Goal: Task Accomplishment & Management: Manage account settings

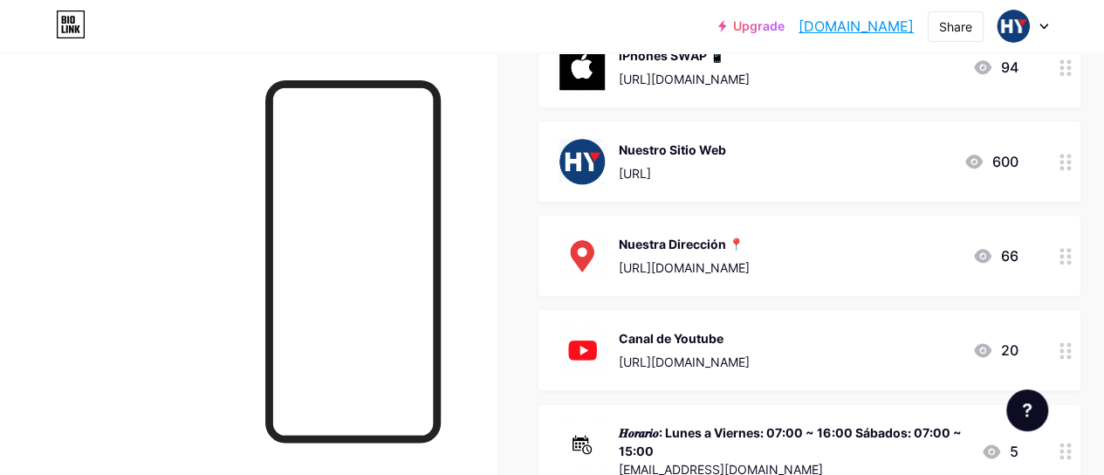
scroll to position [944, 0]
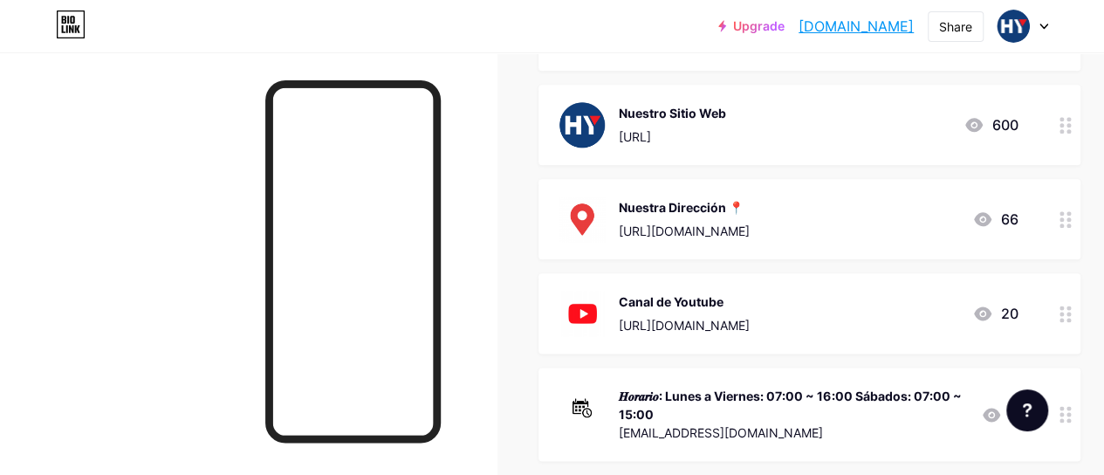
click at [840, 224] on div "Nuestra Dirección 📍 [URL][DOMAIN_NAME] 66" at bounding box center [788, 218] width 458 height 45
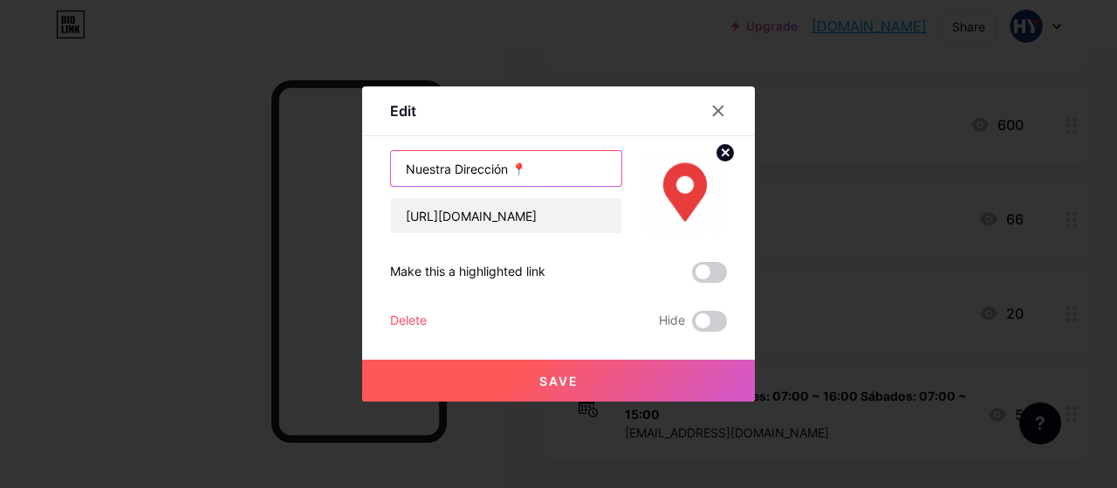
click at [513, 170] on input "Nuestra Dirección 📍" at bounding box center [506, 168] width 230 height 35
click at [504, 170] on input "Nuestra Dirección 📍" at bounding box center [506, 168] width 230 height 35
type input "Nuestra Ubicación"
click at [711, 115] on icon at bounding box center [718, 111] width 14 height 14
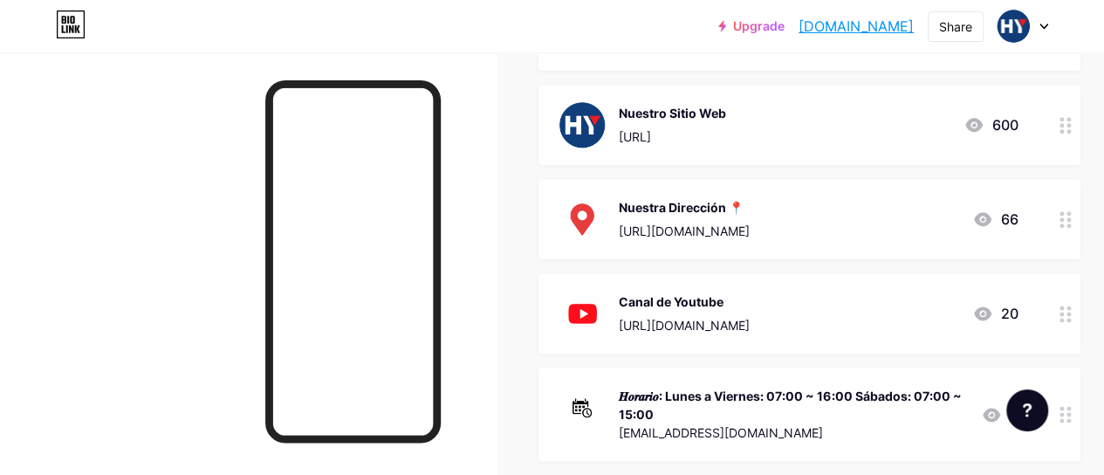
click at [871, 217] on div "Nuestra Dirección 📍 [URL][DOMAIN_NAME] 66" at bounding box center [788, 218] width 458 height 45
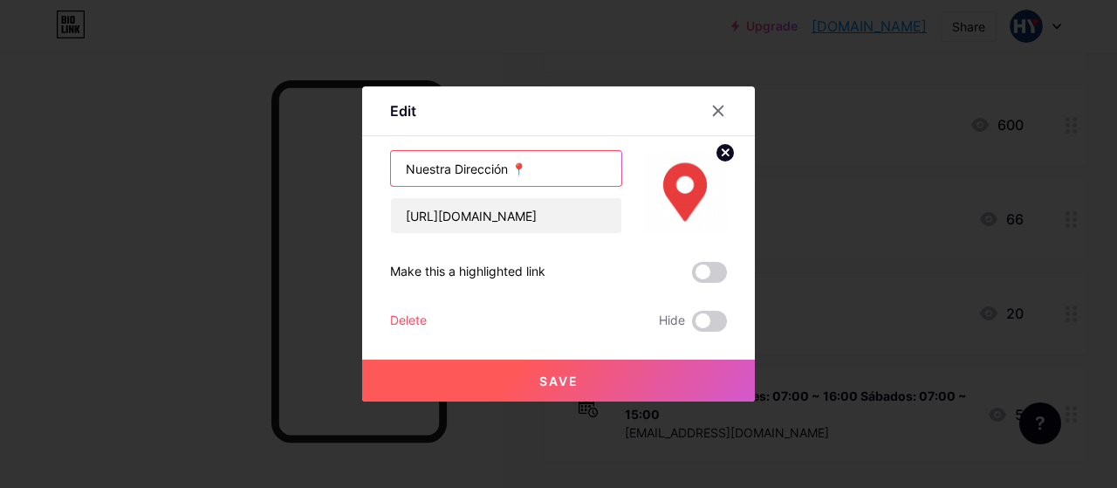
click at [505, 163] on input "Nuestra Dirección 📍" at bounding box center [506, 168] width 230 height 35
type input "Nuestra Ubicación📍"
click at [591, 377] on button "Save" at bounding box center [558, 381] width 393 height 42
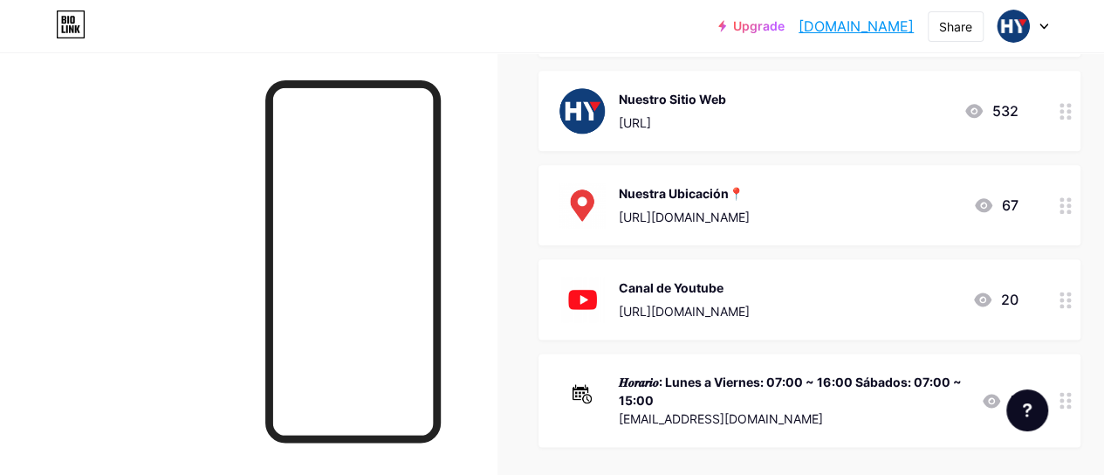
scroll to position [1105, 0]
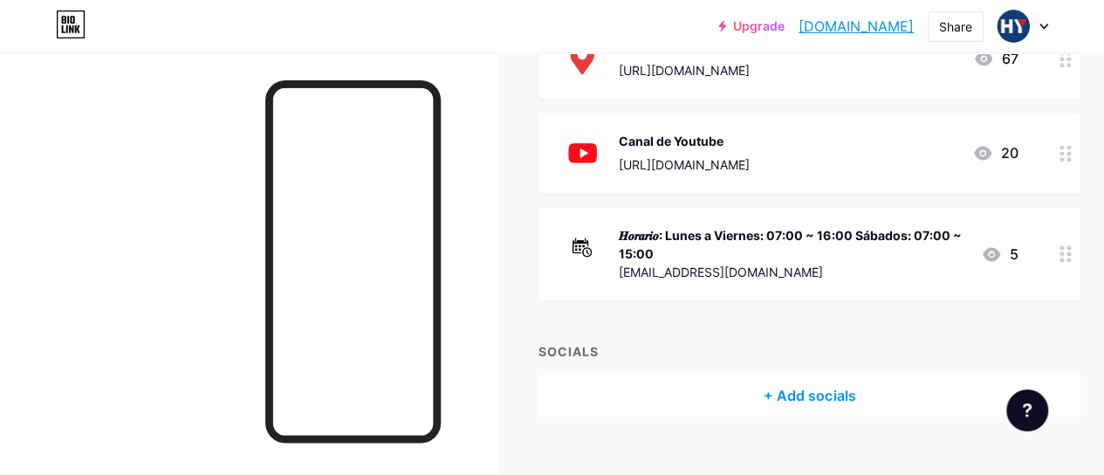
click at [1045, 27] on icon at bounding box center [1043, 27] width 9 height 6
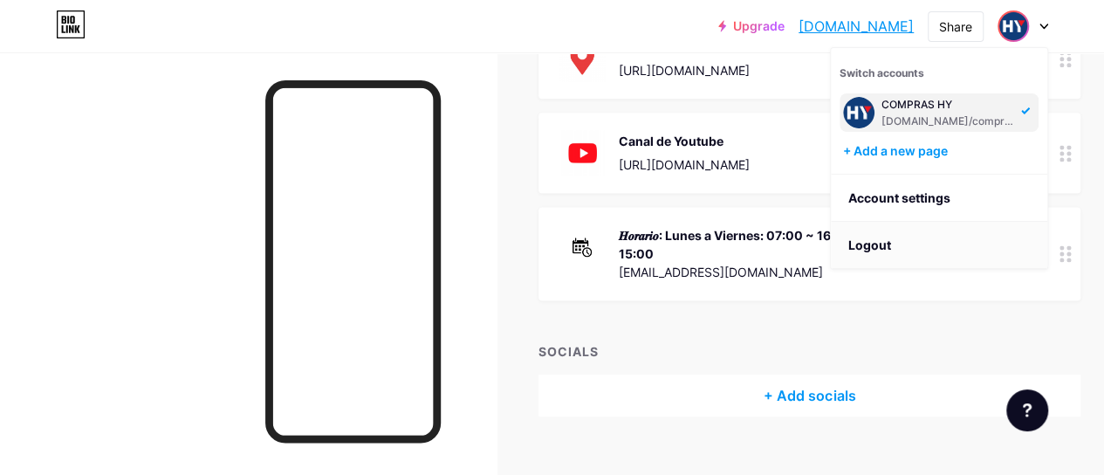
click at [929, 245] on li "Logout" at bounding box center [939, 245] width 216 height 47
